Goal: Find specific page/section: Find specific page/section

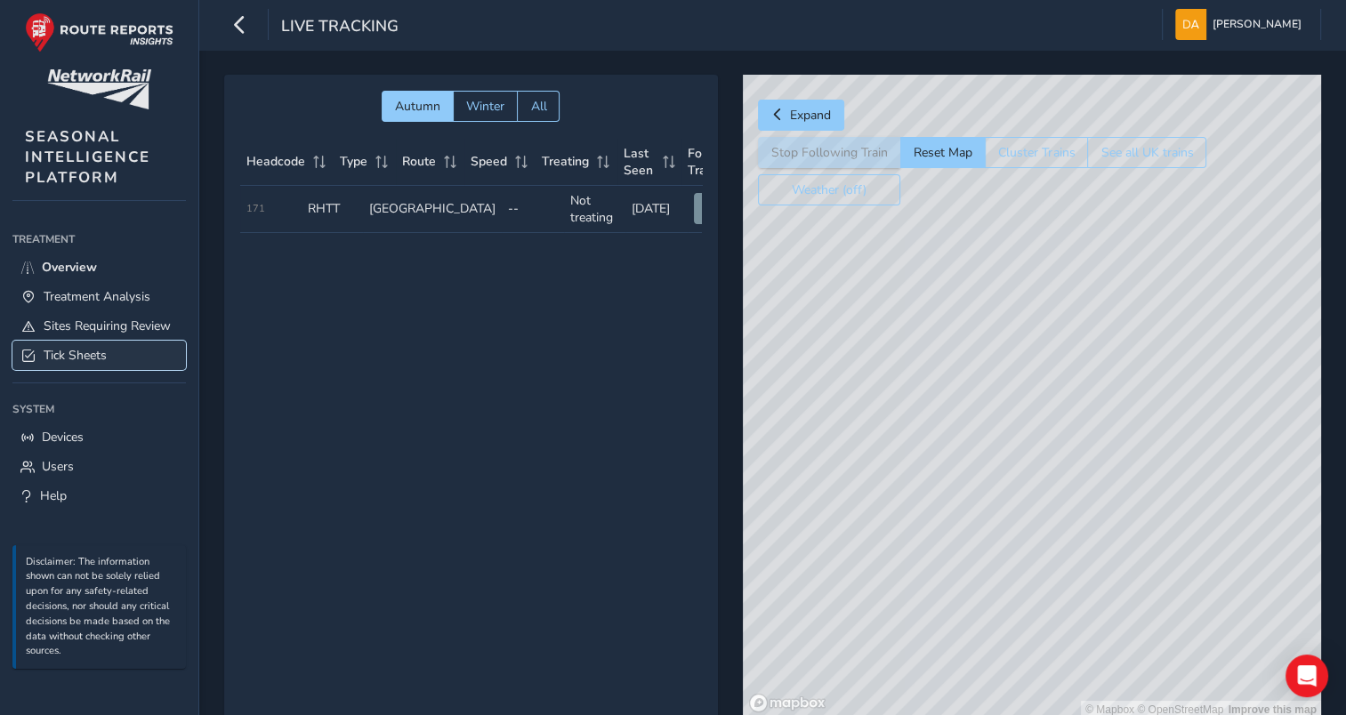
click at [65, 352] on span "Tick Sheets" at bounding box center [75, 355] width 63 height 17
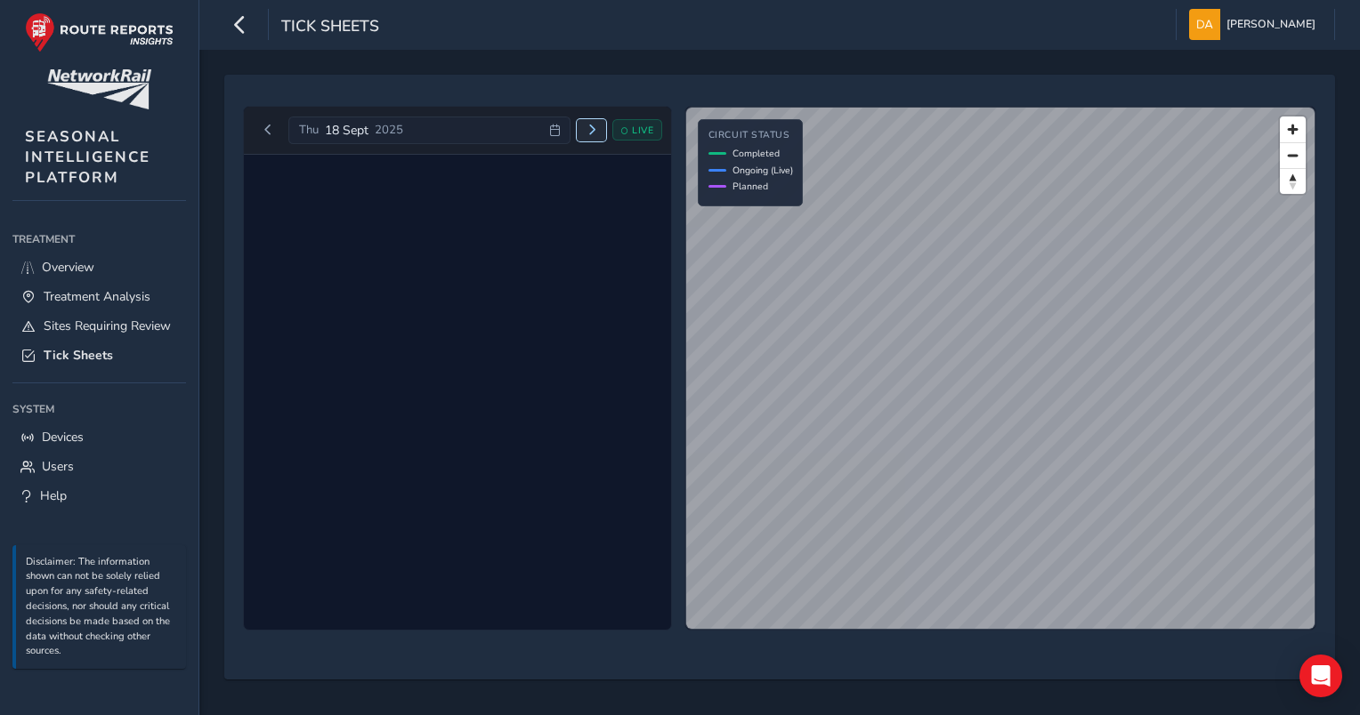
click at [591, 129] on span "Next day" at bounding box center [591, 130] width 11 height 11
click at [584, 125] on span "Next day" at bounding box center [583, 130] width 11 height 11
click at [545, 125] on icon at bounding box center [546, 131] width 12 height 12
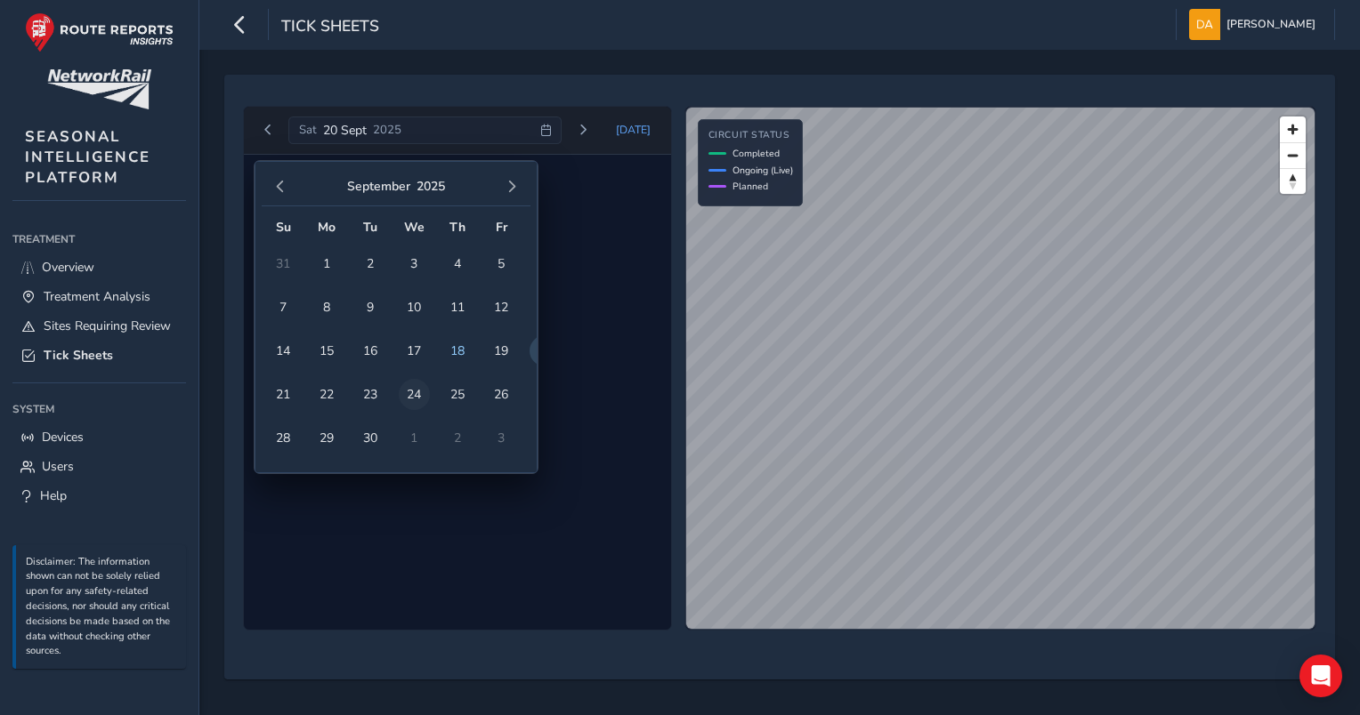
click at [411, 390] on span "24" at bounding box center [414, 394] width 31 height 31
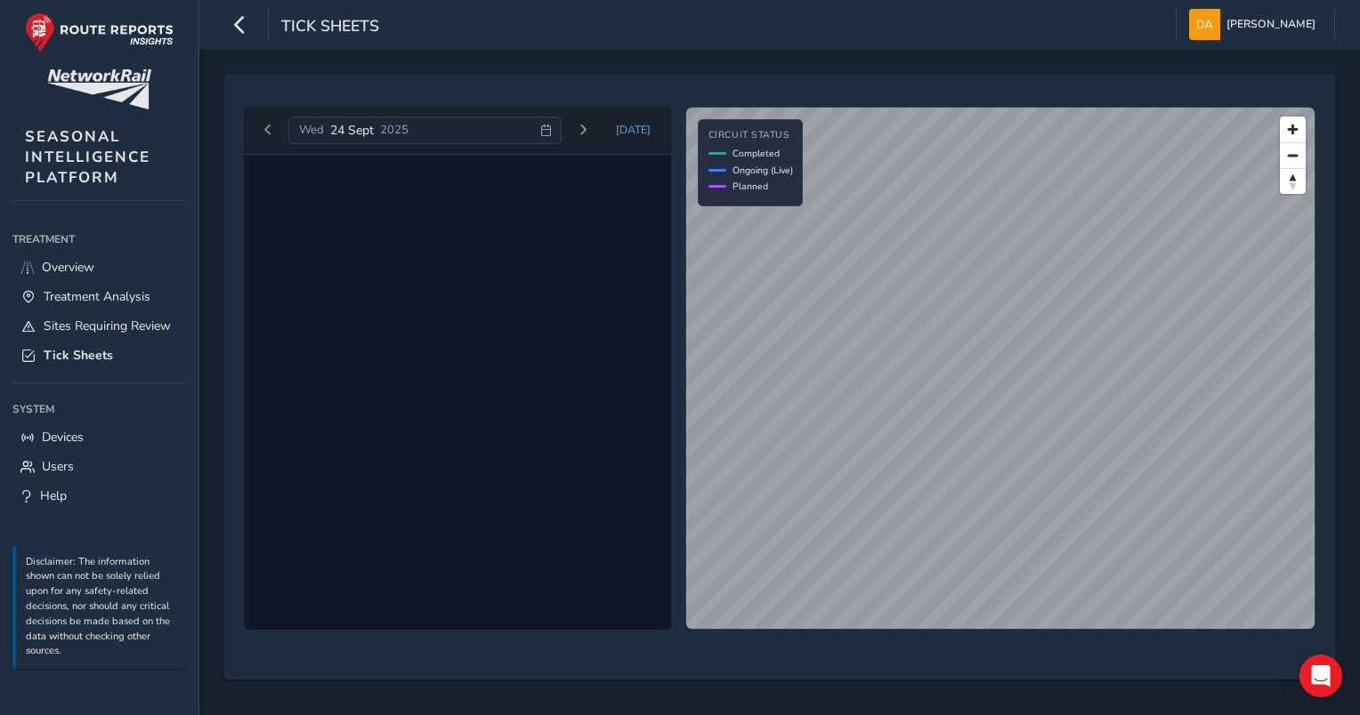
click at [552, 127] on icon at bounding box center [546, 131] width 12 height 12
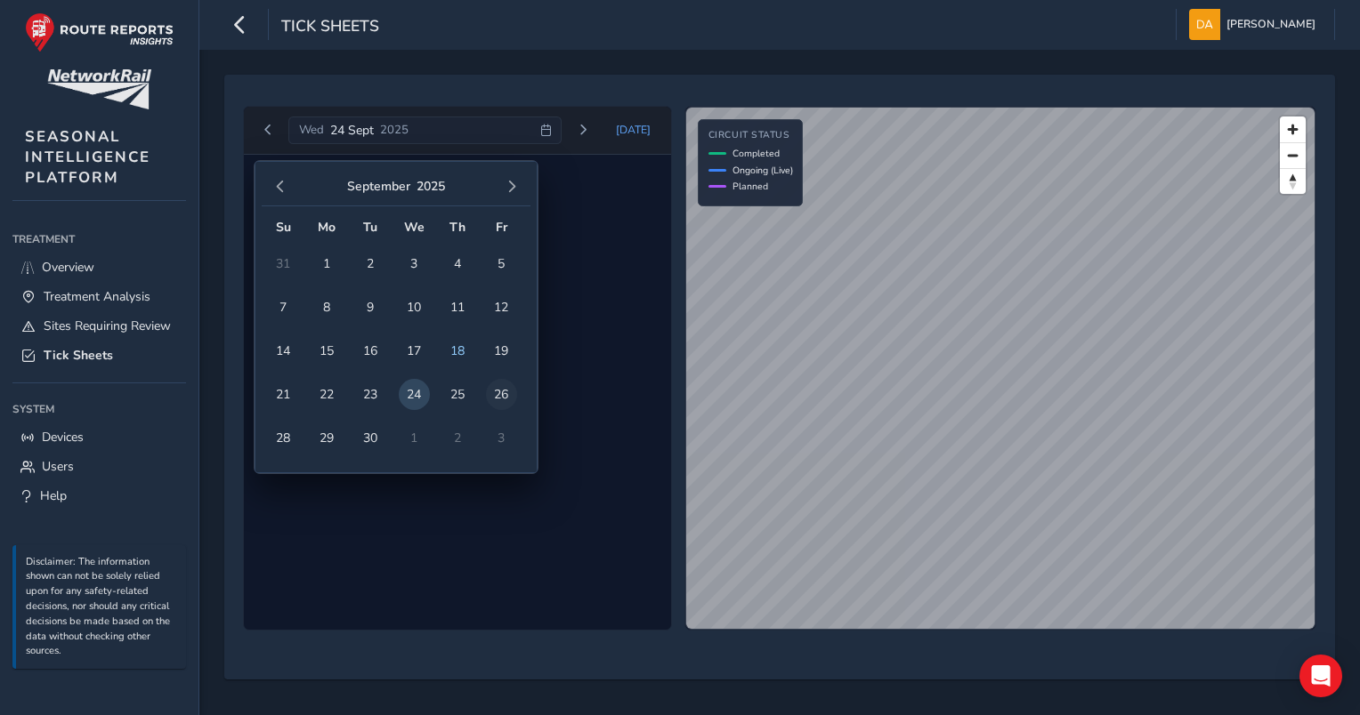
click at [500, 392] on span "26" at bounding box center [501, 394] width 31 height 31
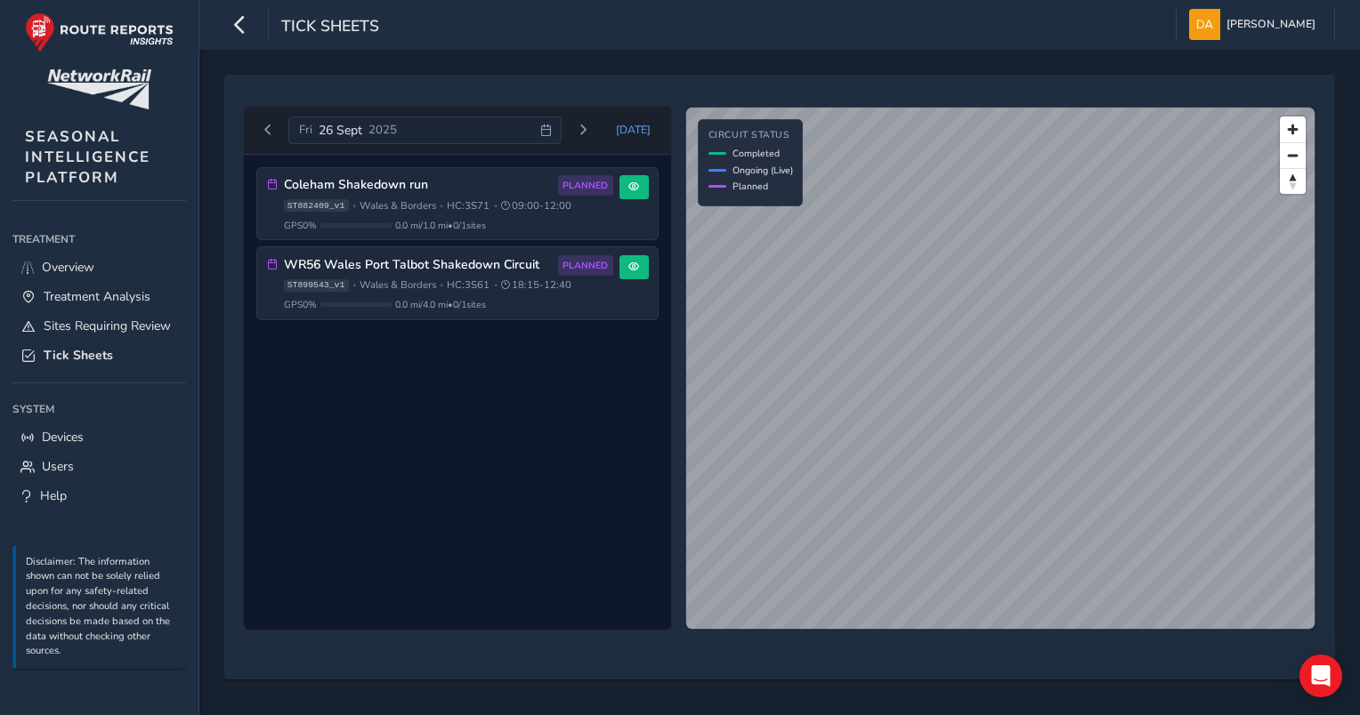
click at [551, 127] on icon at bounding box center [546, 131] width 12 height 12
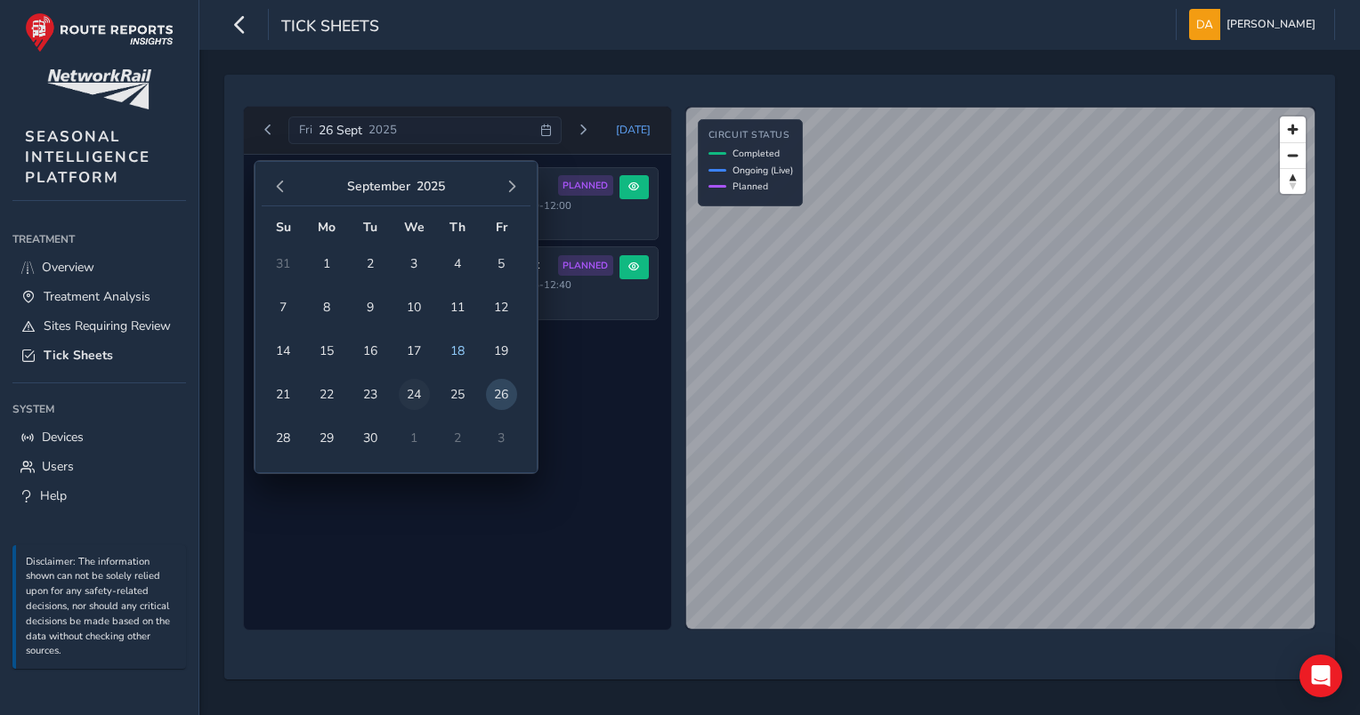
click at [417, 392] on span "24" at bounding box center [414, 394] width 31 height 31
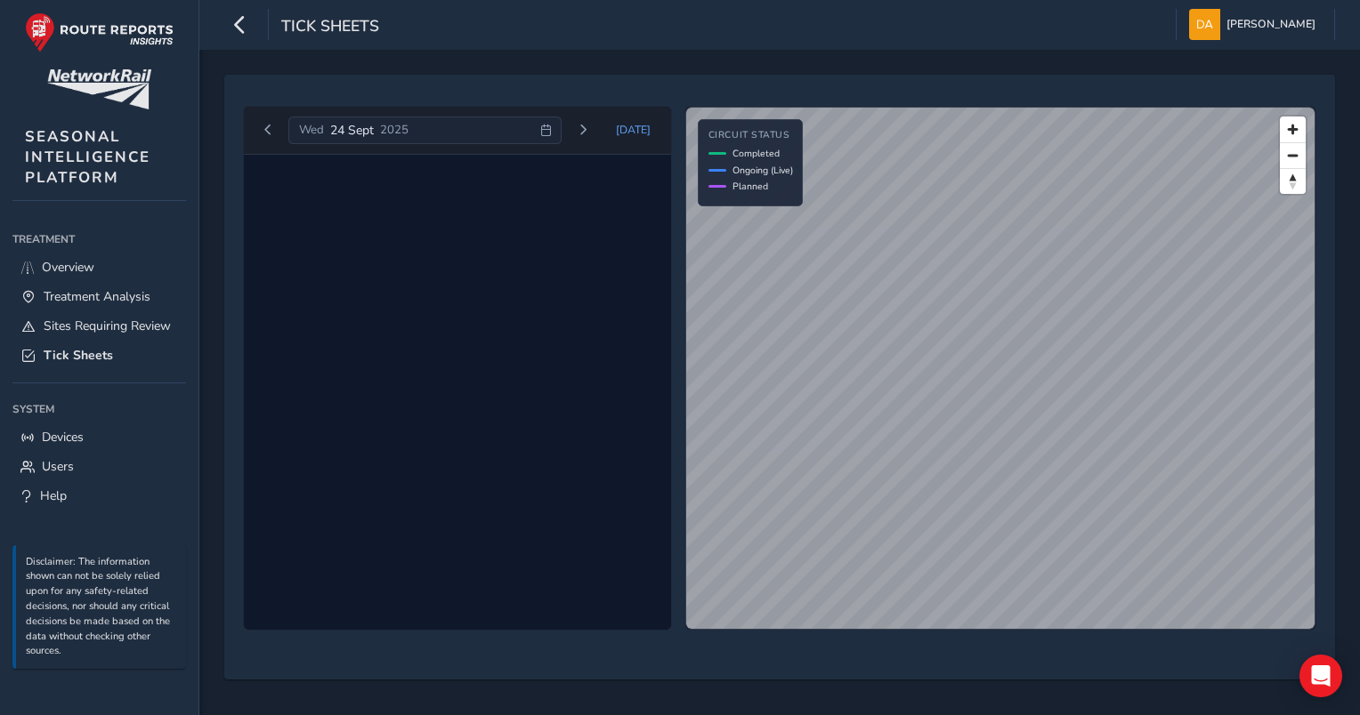
click at [551, 133] on icon at bounding box center [546, 131] width 12 height 12
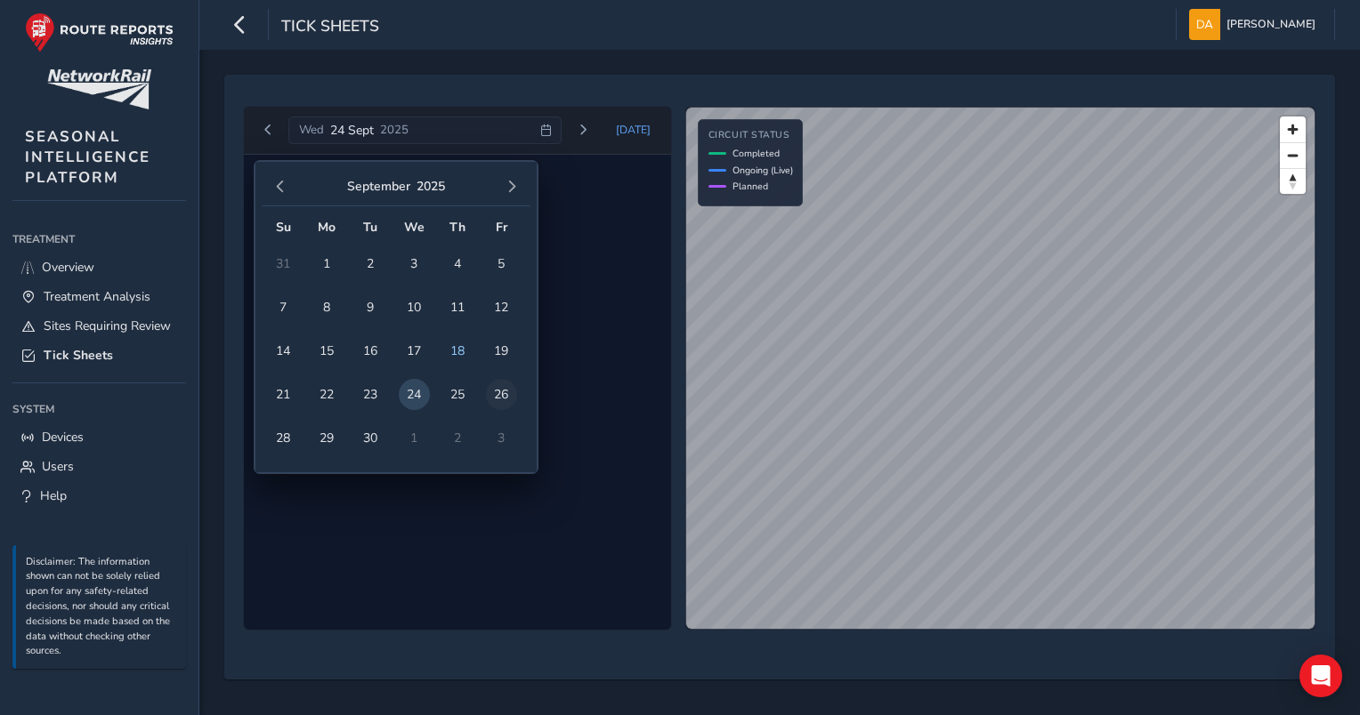
click at [502, 395] on span "26" at bounding box center [501, 394] width 31 height 31
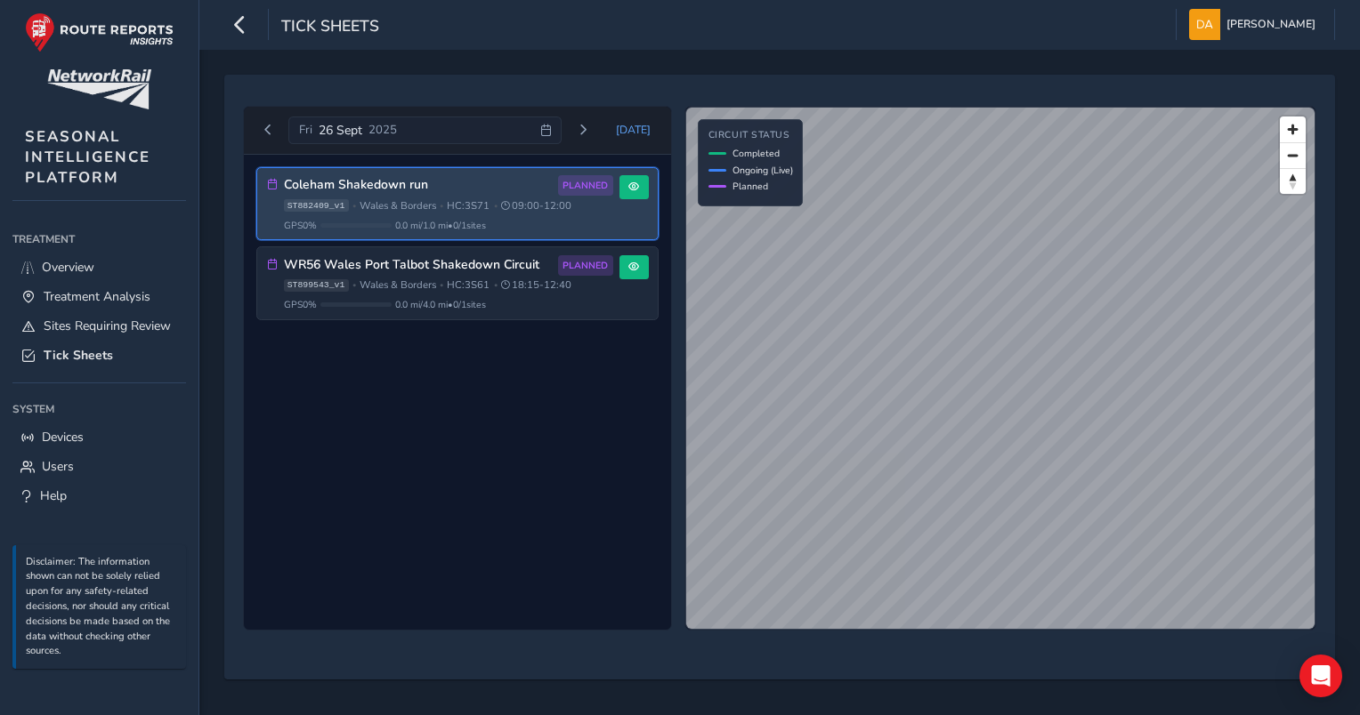
click at [419, 200] on span "Wales & Borders" at bounding box center [397, 205] width 77 height 13
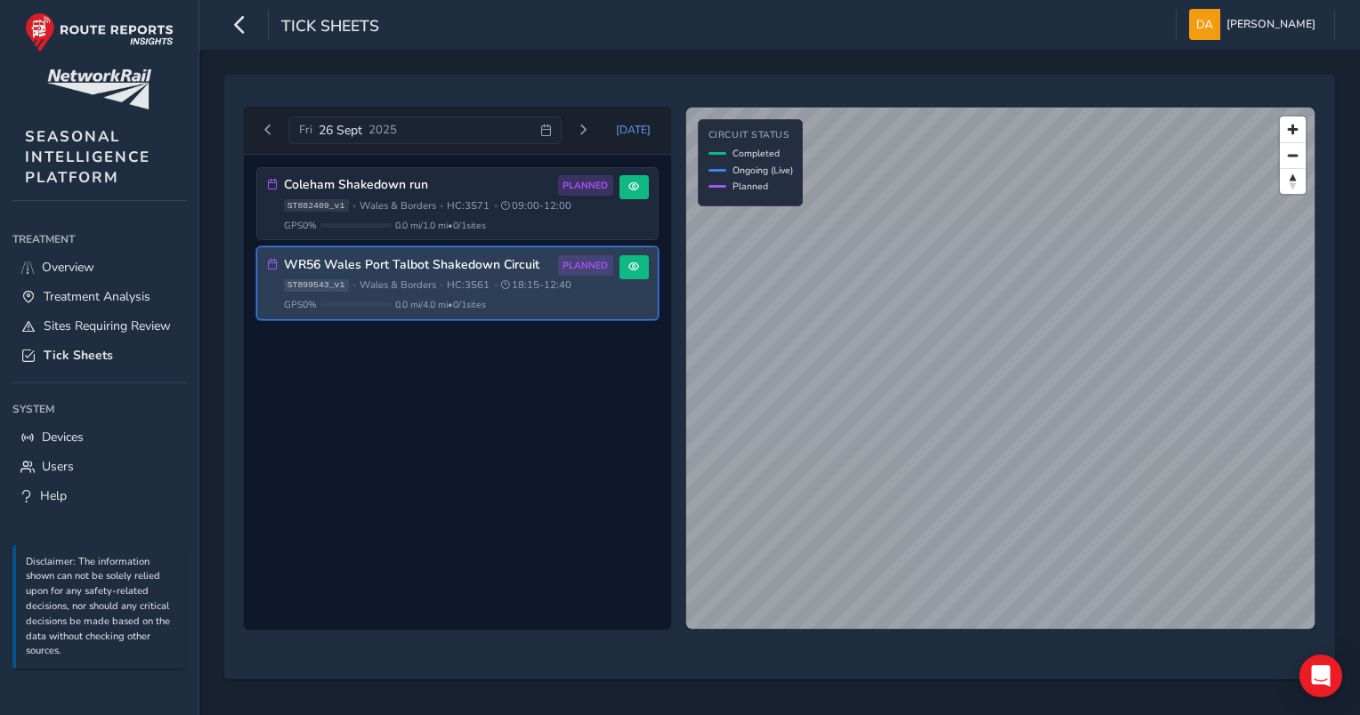
click at [516, 280] on span "18:15 - 12:40" at bounding box center [536, 285] width 70 height 13
click at [438, 281] on div "ST899543_v1 • [GEOGRAPHIC_DATA] & Borders • HC: 3S61 • 18:15 - 12:40" at bounding box center [448, 285] width 329 height 13
click at [635, 263] on span at bounding box center [633, 267] width 11 height 11
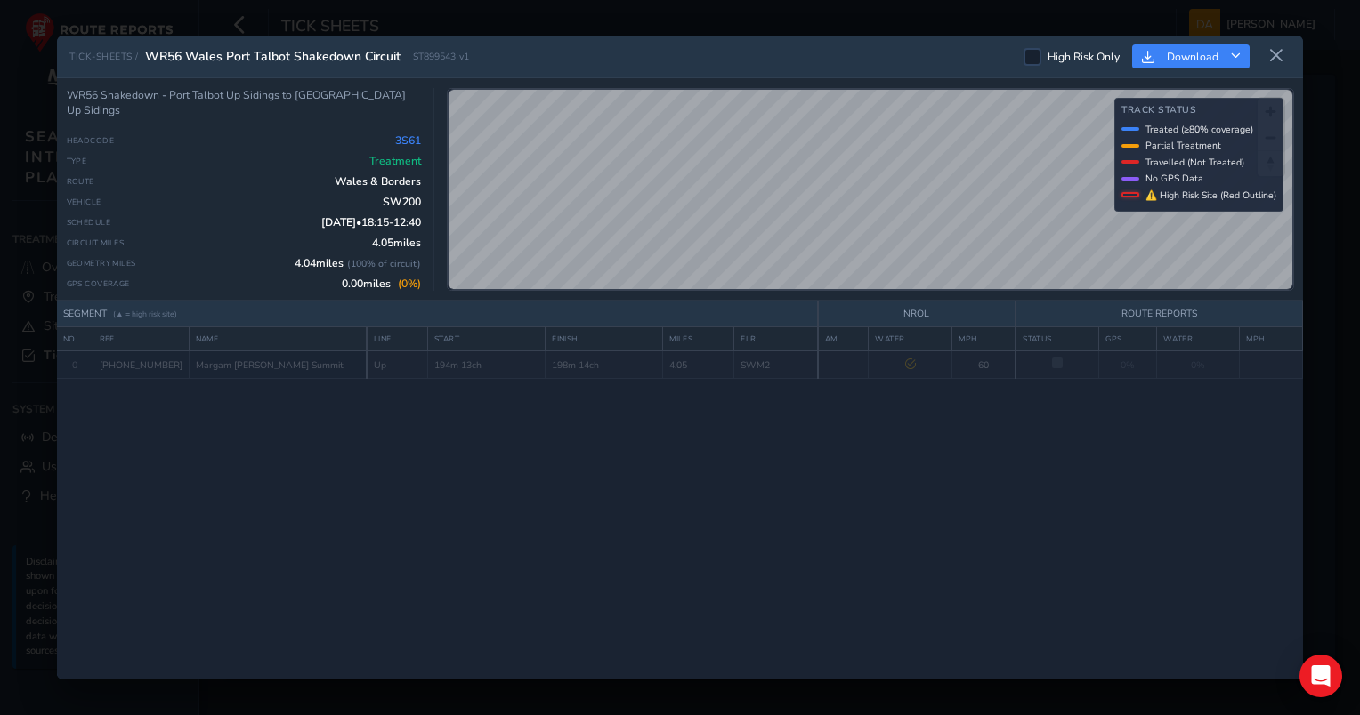
click at [1271, 60] on icon at bounding box center [1276, 56] width 16 height 16
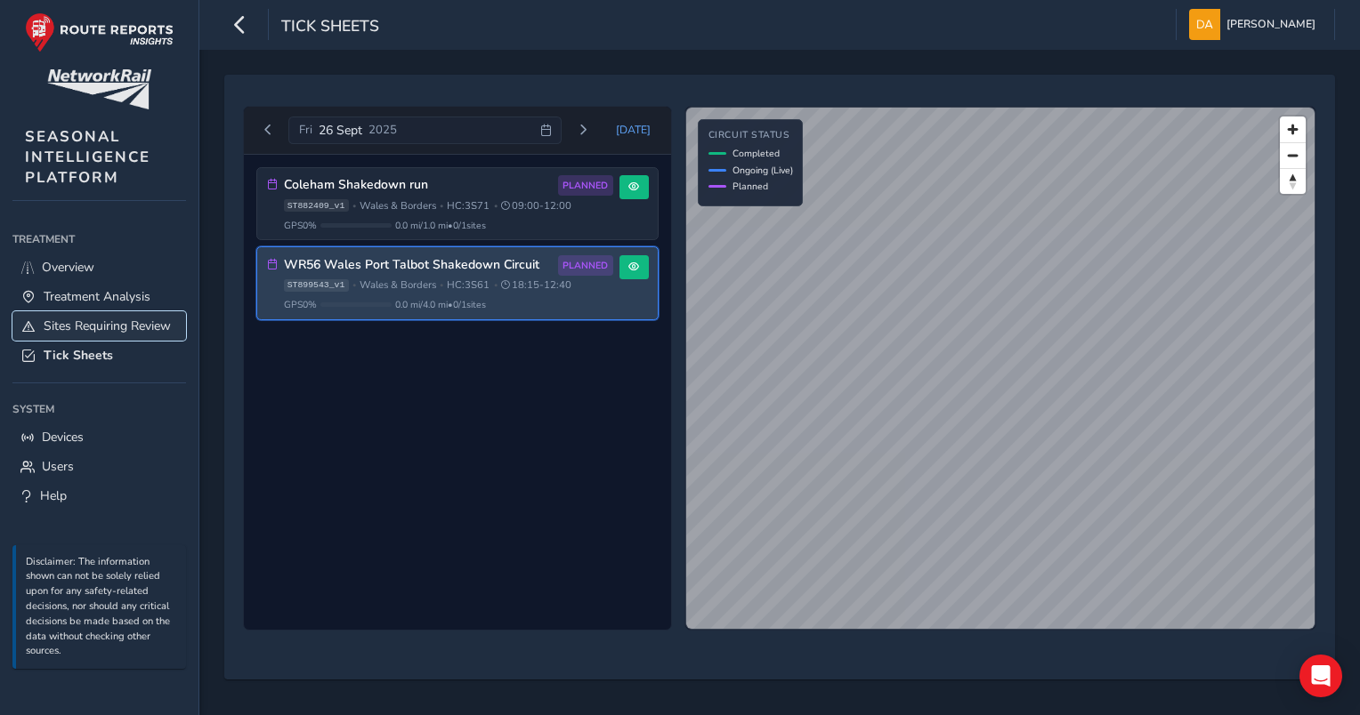
click at [100, 331] on span "Sites Requiring Review" at bounding box center [107, 326] width 127 height 17
